Goal: Task Accomplishment & Management: Manage account settings

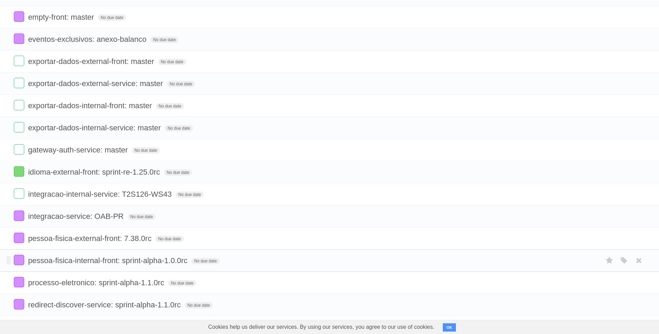
scroll to position [1098, 0]
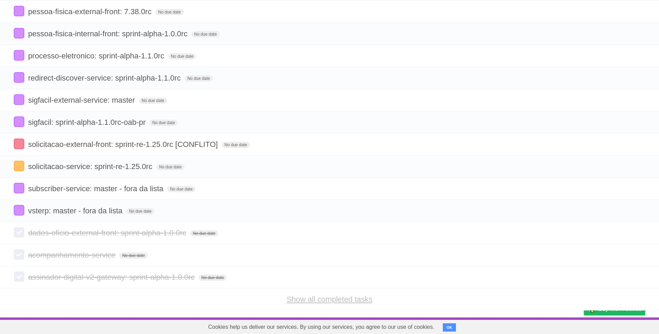
click at [329, 297] on link "Show all completed tasks" at bounding box center [329, 299] width 86 height 9
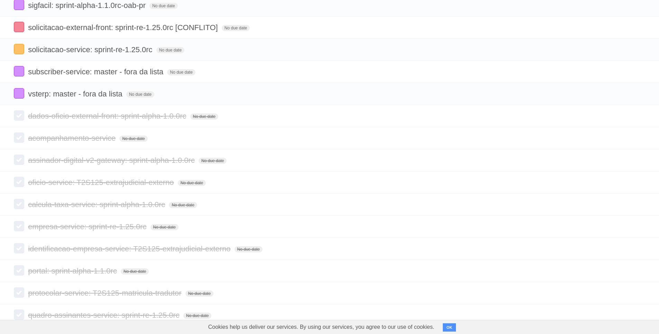
scroll to position [1275, 0]
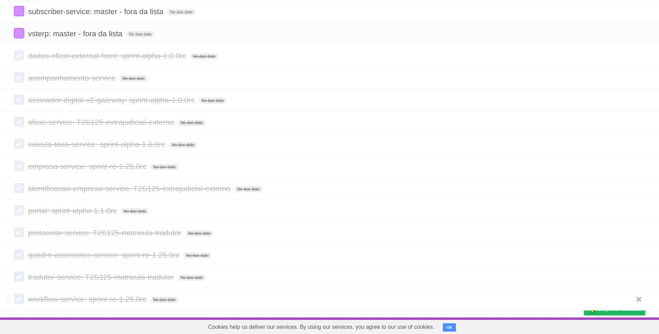
click at [18, 299] on label at bounding box center [19, 299] width 10 height 10
click at [20, 274] on label at bounding box center [19, 276] width 10 height 10
click at [19, 243] on li "protocolar-service: T2S125-matricula-tradutor No due date White Red Blue Green …" at bounding box center [329, 233] width 659 height 22
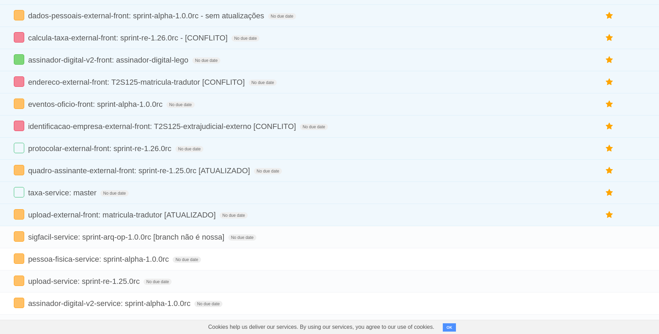
scroll to position [0, 0]
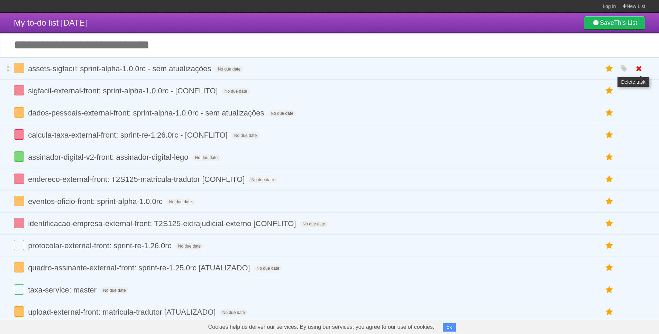
click at [640, 70] on icon at bounding box center [639, 68] width 10 height 11
click at [613, 26] on link "Save This List" at bounding box center [614, 23] width 61 height 14
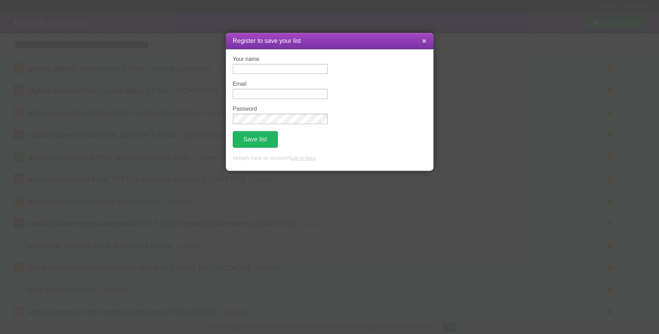
click at [425, 39] on icon at bounding box center [424, 41] width 4 height 6
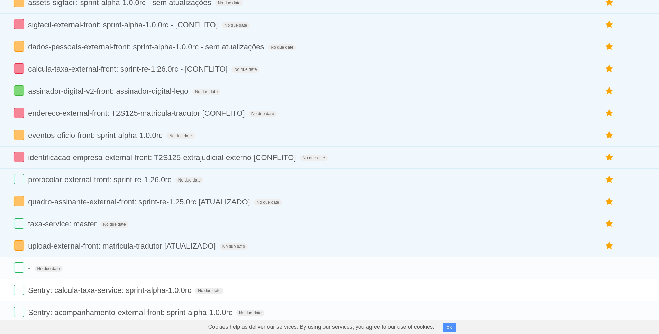
scroll to position [5, 0]
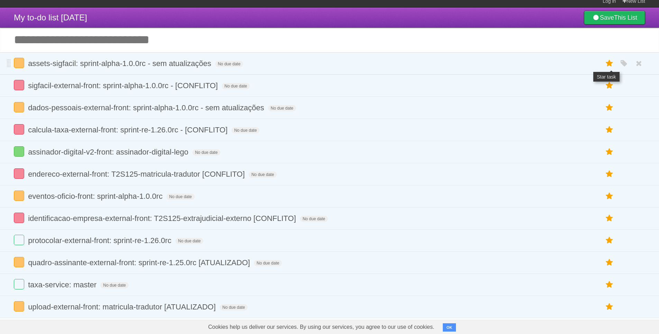
click at [610, 63] on icon at bounding box center [609, 63] width 10 height 11
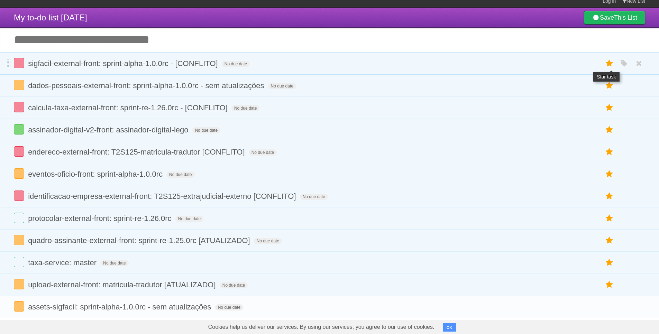
click at [608, 65] on icon at bounding box center [609, 63] width 10 height 11
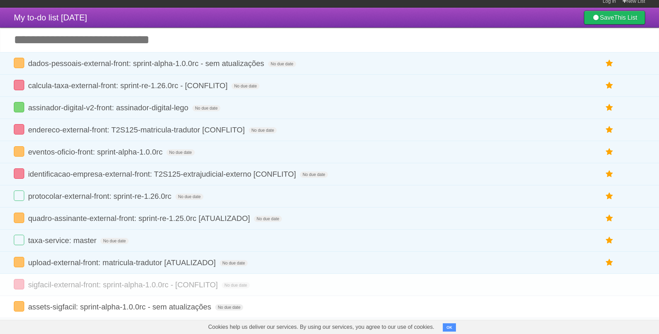
click at [608, 65] on icon at bounding box center [609, 63] width 10 height 11
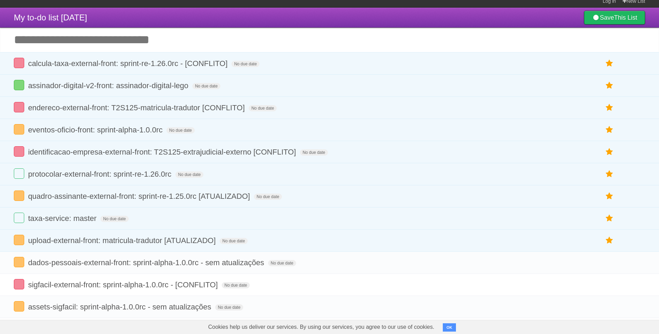
click at [608, 65] on icon at bounding box center [609, 63] width 10 height 11
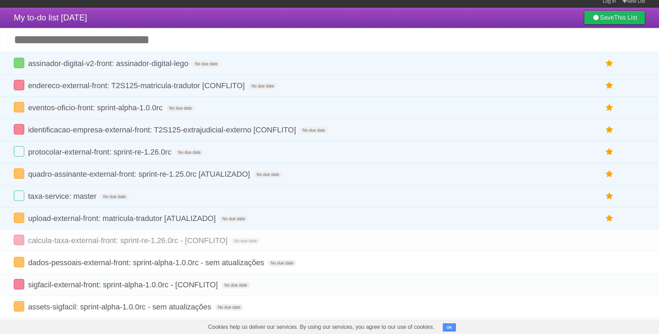
click at [608, 65] on icon at bounding box center [609, 63] width 10 height 11
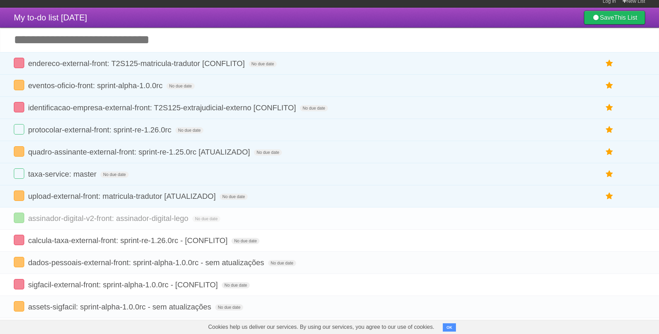
click at [608, 65] on icon at bounding box center [609, 63] width 10 height 11
click at [609, 84] on icon at bounding box center [609, 85] width 10 height 11
click at [609, 87] on icon at bounding box center [609, 85] width 10 height 11
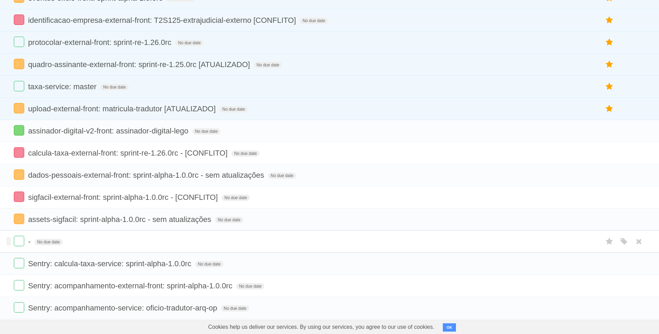
scroll to position [93, 0]
click at [608, 111] on icon at bounding box center [609, 107] width 10 height 11
click at [608, 83] on icon at bounding box center [609, 85] width 10 height 11
click at [609, 110] on icon at bounding box center [609, 107] width 10 height 11
click at [609, 87] on icon at bounding box center [609, 85] width 10 height 11
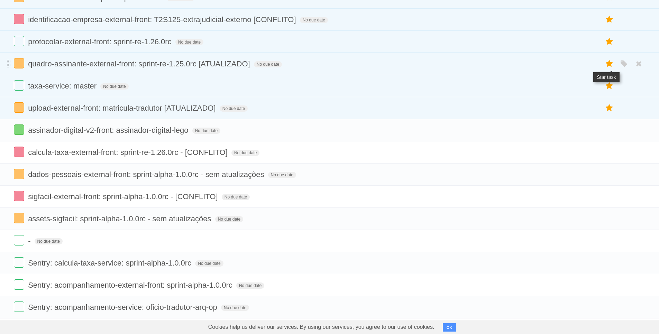
click at [608, 68] on icon at bounding box center [609, 63] width 10 height 11
click at [606, 39] on icon at bounding box center [609, 41] width 10 height 11
click at [608, 20] on icon at bounding box center [609, 19] width 10 height 11
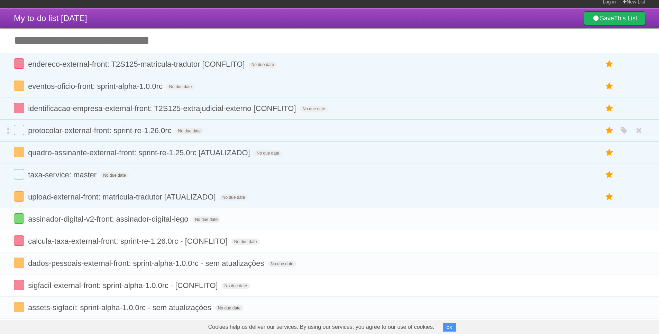
scroll to position [0, 0]
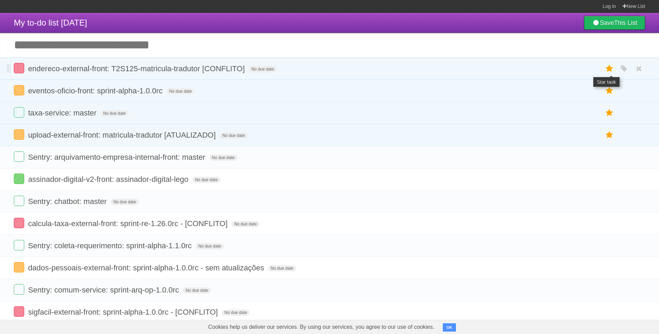
click at [608, 72] on icon at bounding box center [609, 68] width 10 height 11
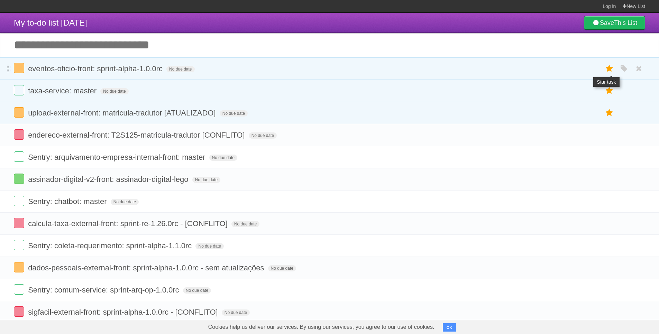
click at [609, 68] on icon at bounding box center [609, 68] width 10 height 11
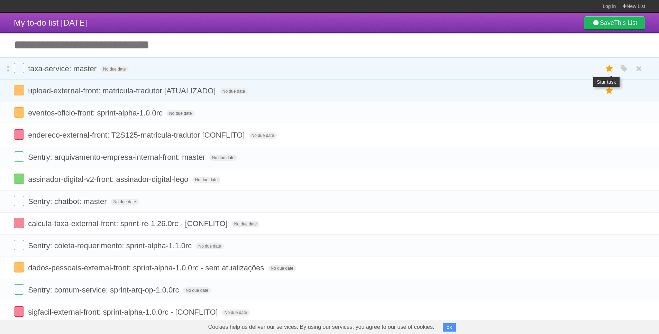
click at [608, 70] on icon at bounding box center [609, 68] width 10 height 11
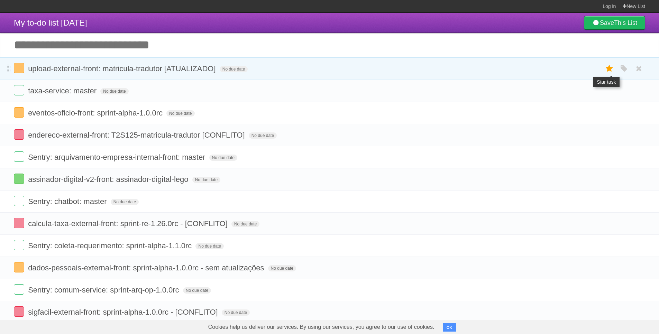
click at [607, 70] on icon at bounding box center [609, 68] width 10 height 11
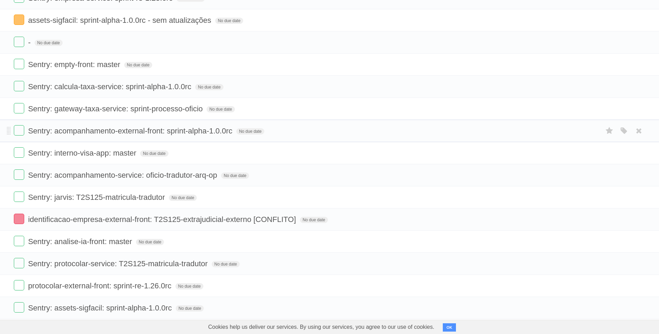
scroll to position [337, 0]
